Goal: Task Accomplishment & Management: Use online tool/utility

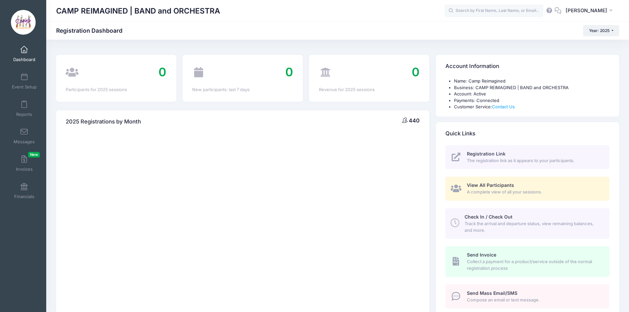
select select
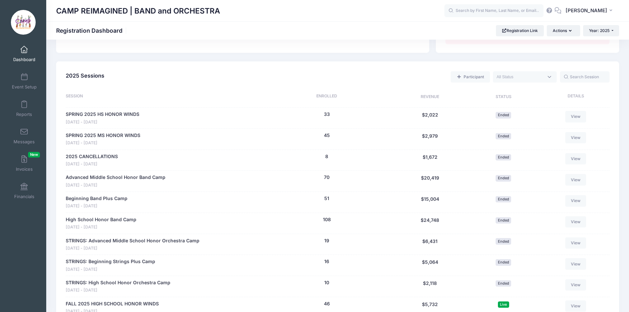
scroll to position [330, 0]
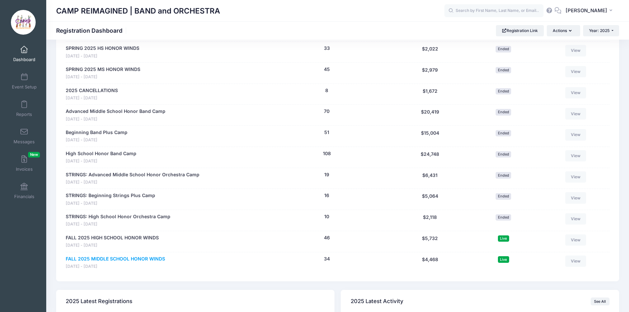
click at [119, 258] on link "FALL 2025 MIDDLE SCHOOL HONOR WINDS" at bounding box center [115, 258] width 99 height 7
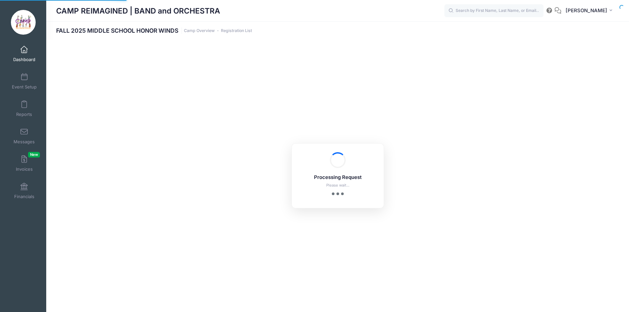
select select "10"
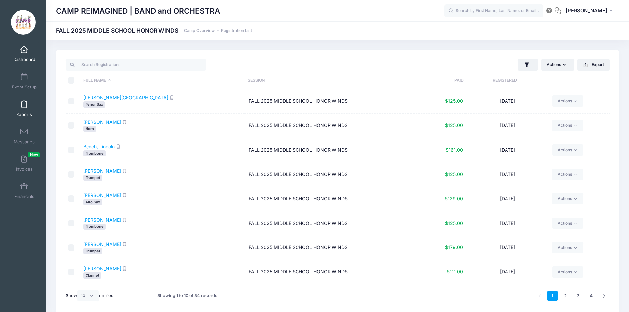
click at [19, 108] on link "Reports" at bounding box center [24, 108] width 31 height 23
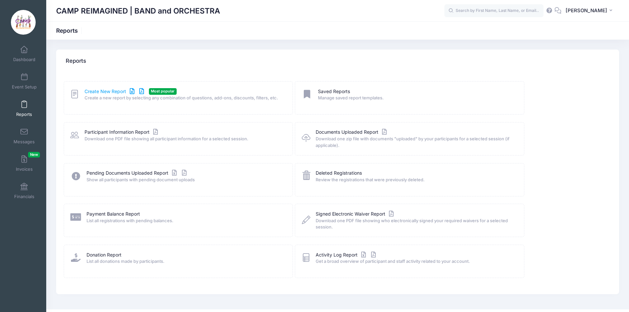
click at [101, 90] on link "Create New Report" at bounding box center [114, 91] width 61 height 7
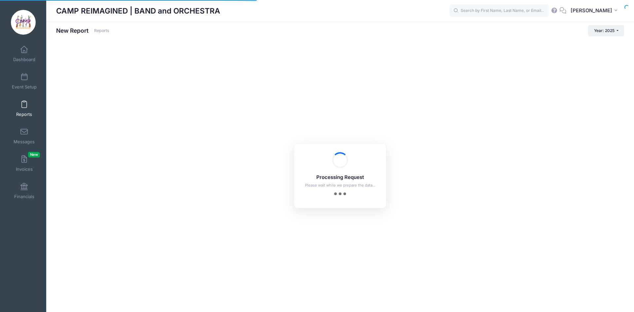
checkbox input "true"
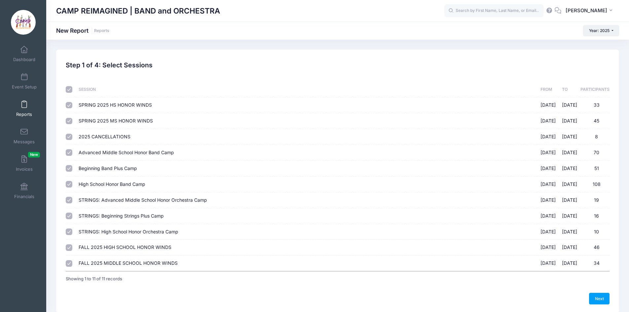
click at [71, 92] on input "checkbox" at bounding box center [69, 89] width 7 height 7
checkbox input "false"
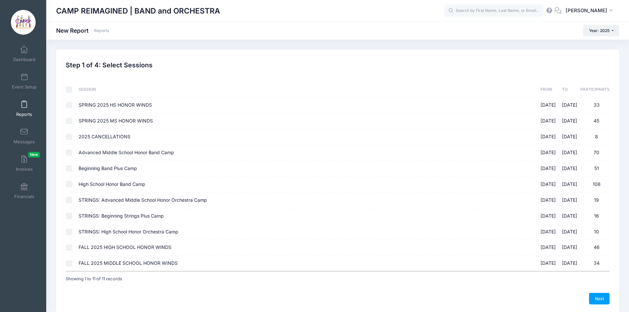
checkbox input "false"
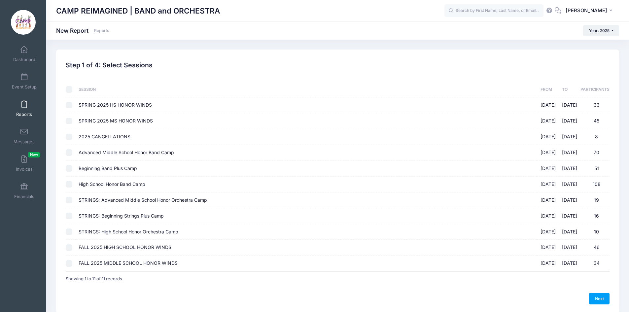
checkbox input "false"
click at [70, 262] on input "FALL 2025 MIDDLE SCHOOL HONOR WINDS 08/27/2025 - 11/15/2025 34" at bounding box center [69, 263] width 7 height 7
checkbox input "true"
click at [595, 299] on link "Next" at bounding box center [599, 298] width 20 height 11
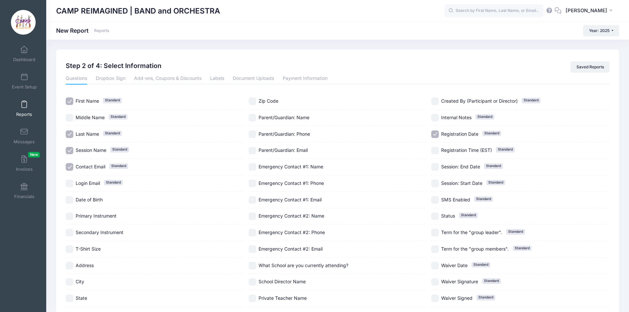
click at [69, 217] on input "Primary Instrument" at bounding box center [70, 217] width 8 height 8
checkbox input "true"
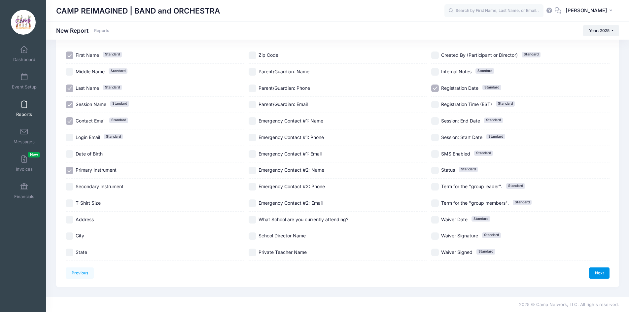
click at [601, 275] on link "Next" at bounding box center [599, 272] width 20 height 11
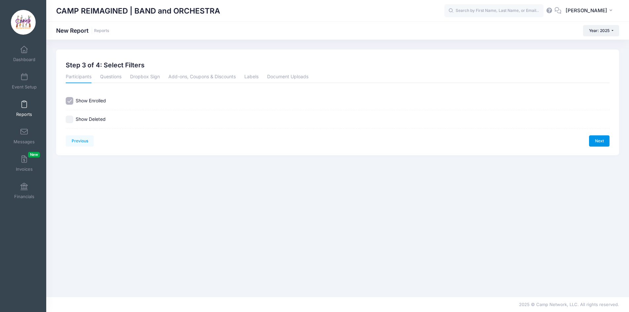
scroll to position [0, 0]
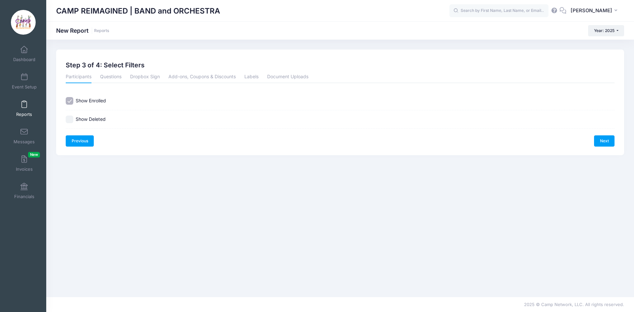
click at [82, 142] on link "Previous" at bounding box center [80, 140] width 28 height 11
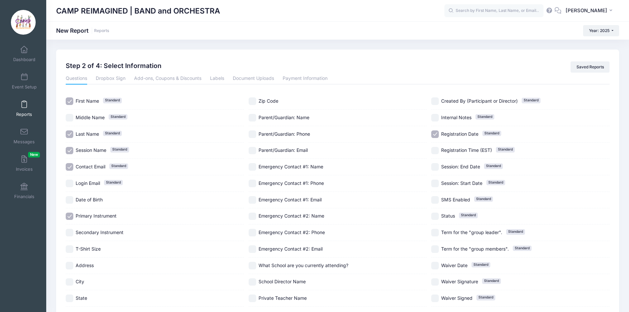
click at [69, 168] on input "Contact Email Standard" at bounding box center [70, 167] width 8 height 8
checkbox input "false"
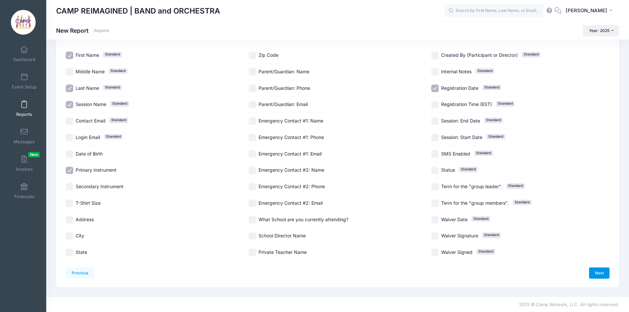
click at [600, 272] on link "Next" at bounding box center [599, 272] width 20 height 11
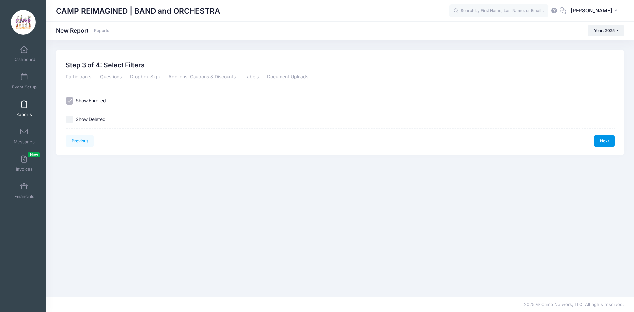
click at [603, 143] on link "Next" at bounding box center [604, 140] width 20 height 11
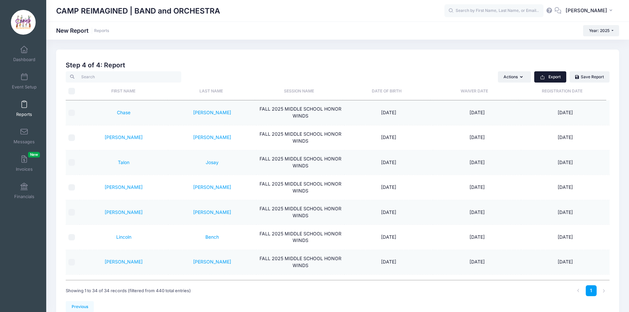
click at [556, 79] on button "Export" at bounding box center [550, 76] width 32 height 11
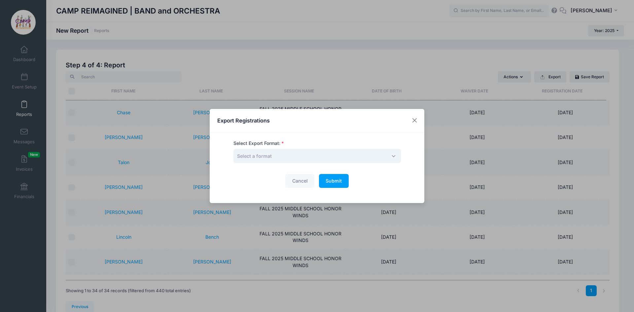
click at [346, 155] on span "Select a format" at bounding box center [316, 156] width 167 height 14
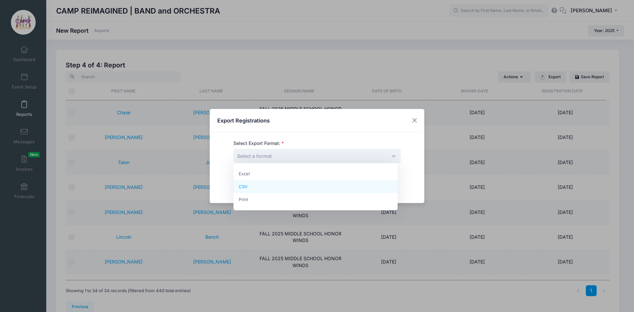
select select "csv"
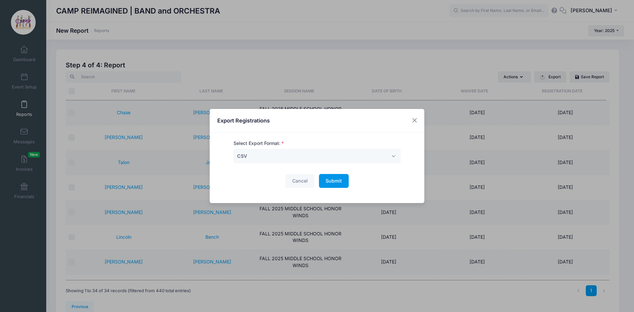
click at [335, 182] on span "Submit" at bounding box center [333, 181] width 16 height 6
